Goal: Navigation & Orientation: Find specific page/section

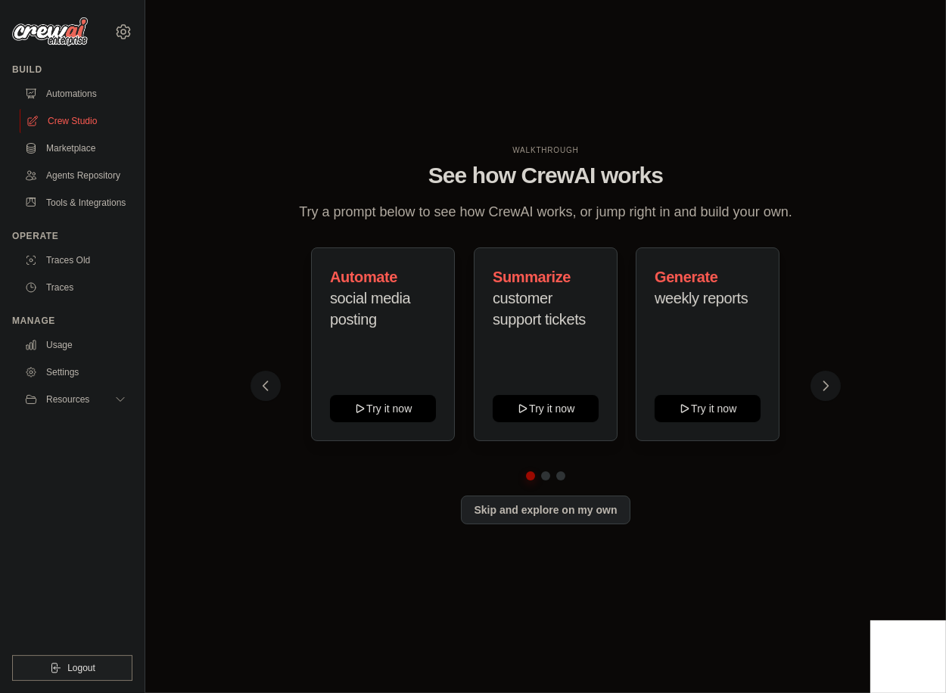
click at [61, 122] on link "Crew Studio" at bounding box center [77, 121] width 114 height 24
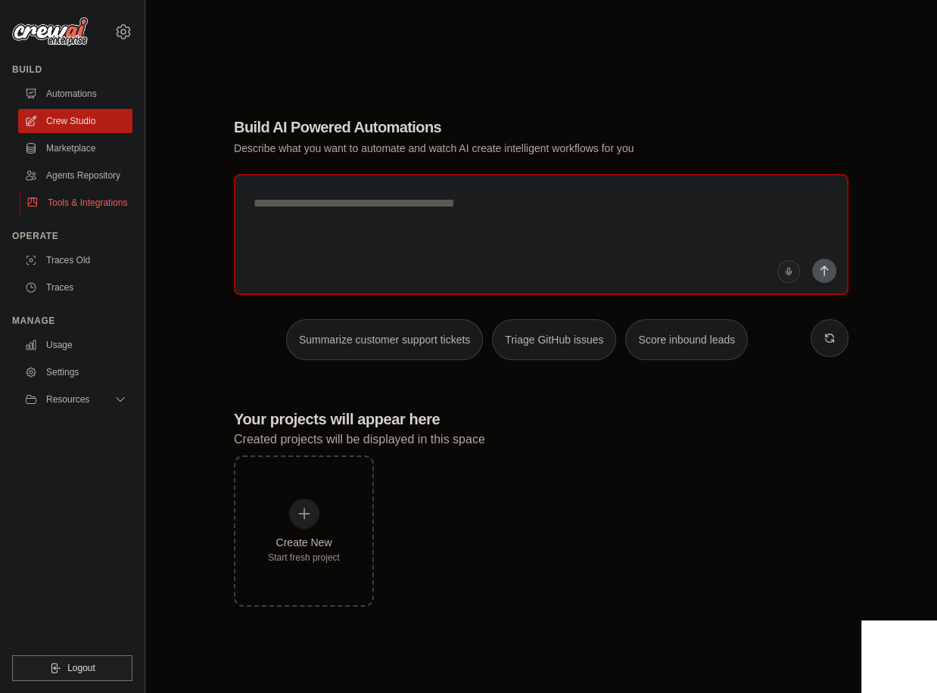
click at [91, 197] on link "Tools & Integrations" at bounding box center [77, 203] width 114 height 24
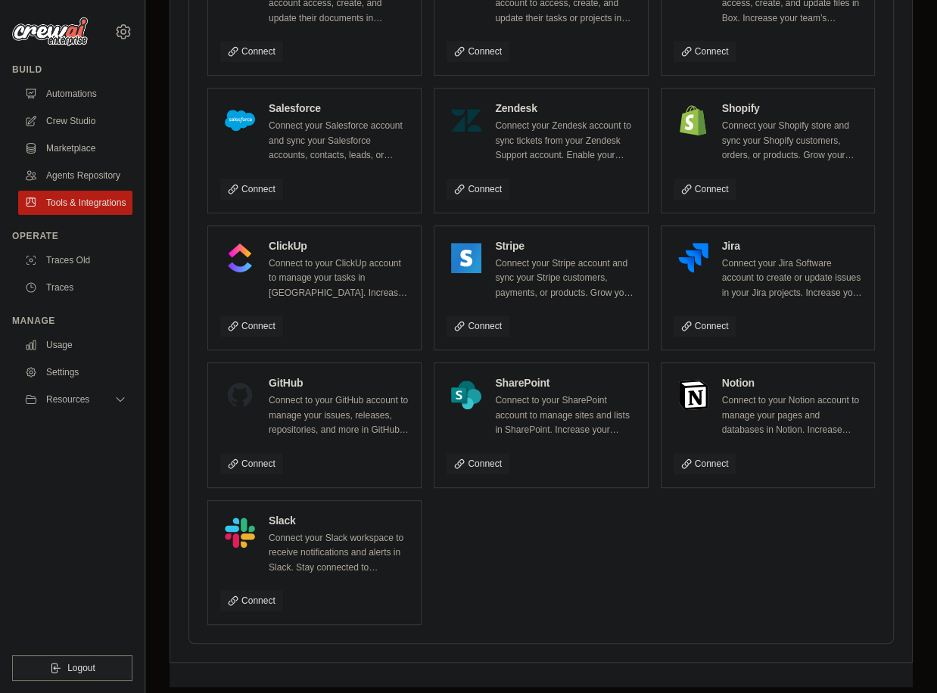
scroll to position [661, 0]
click at [736, 289] on p "Connect your Jira Software account to create or update issues in your Jira proj…" at bounding box center [792, 278] width 140 height 45
click at [74, 196] on link "Tools & Integrations" at bounding box center [77, 203] width 114 height 24
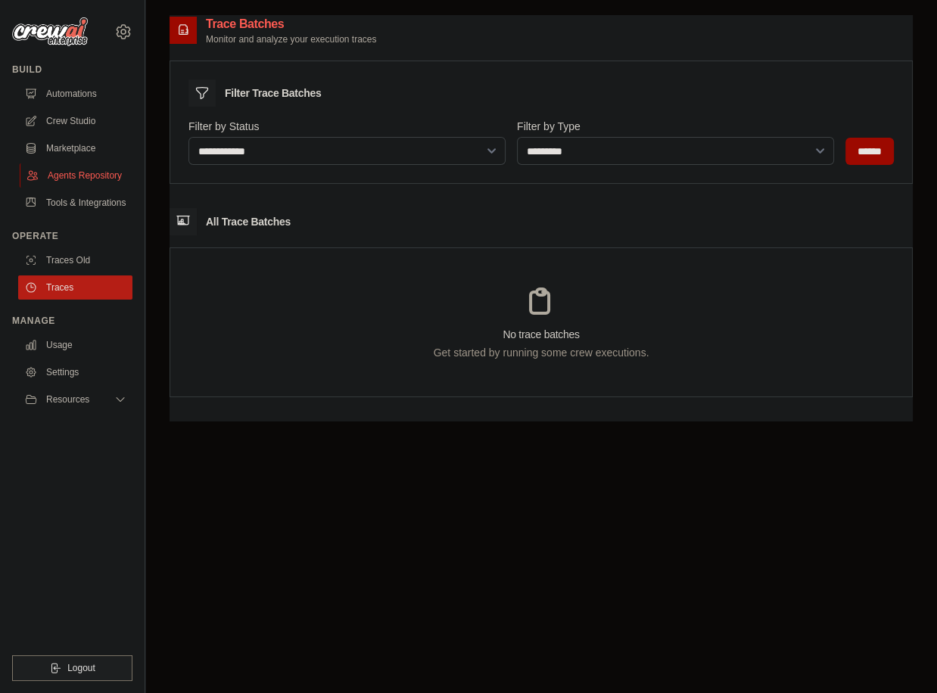
click at [70, 184] on link "Agents Repository" at bounding box center [77, 175] width 114 height 24
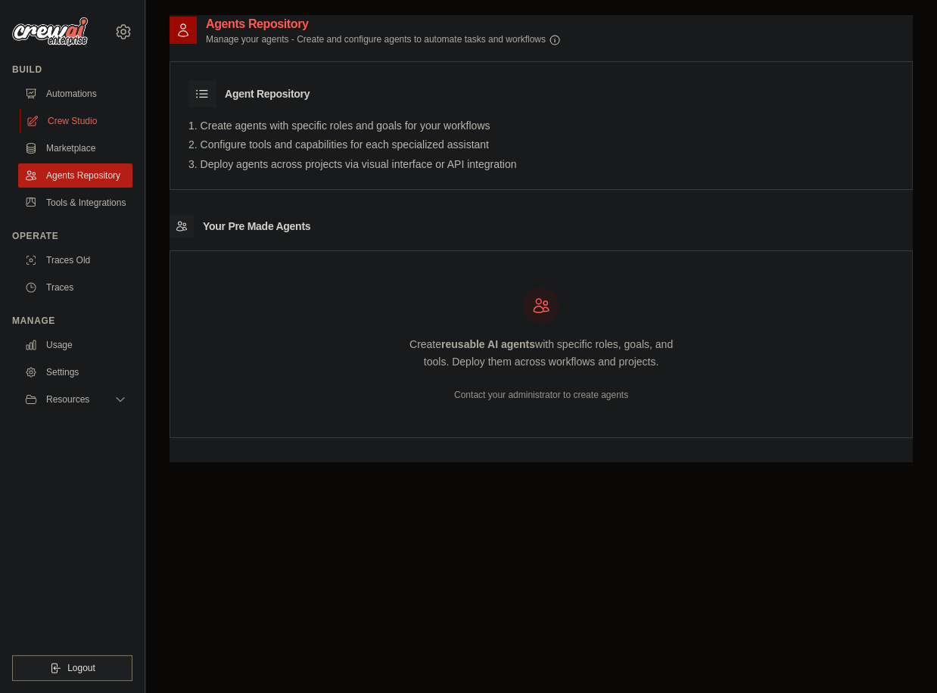
click at [76, 117] on link "Crew Studio" at bounding box center [77, 121] width 114 height 24
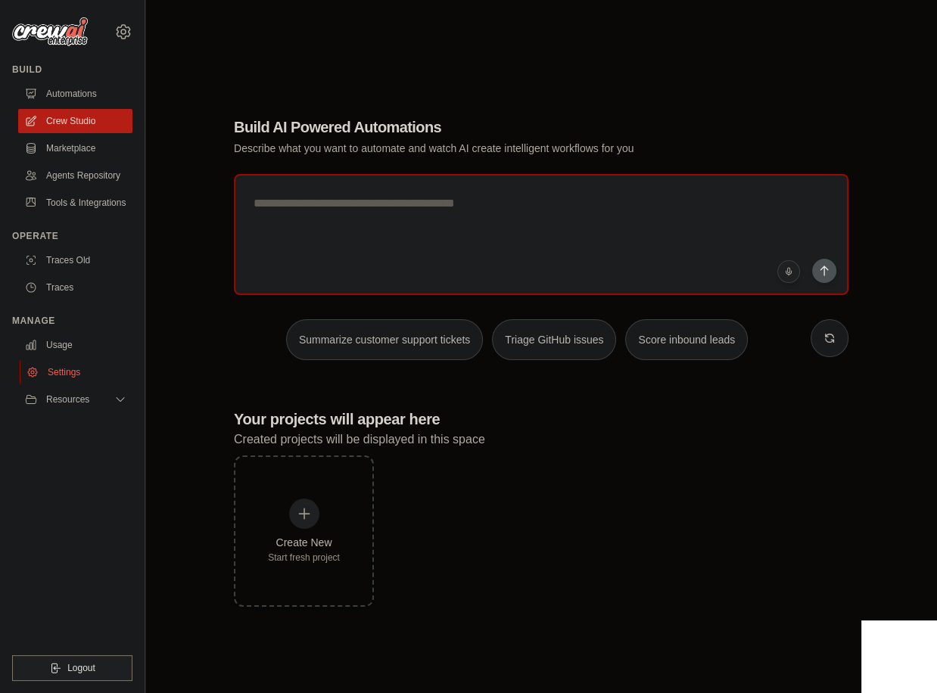
click at [80, 375] on link "Settings" at bounding box center [77, 372] width 114 height 24
